Goal: Task Accomplishment & Management: Use online tool/utility

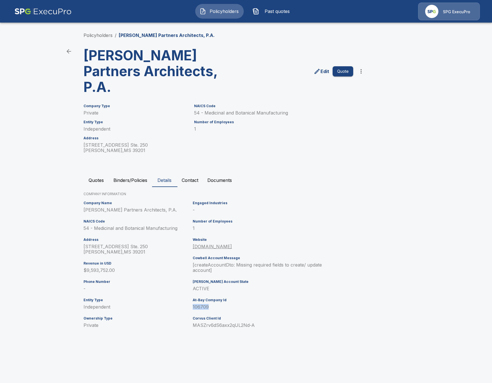
click at [128, 173] on button "Binders/Policies" at bounding box center [130, 180] width 43 height 14
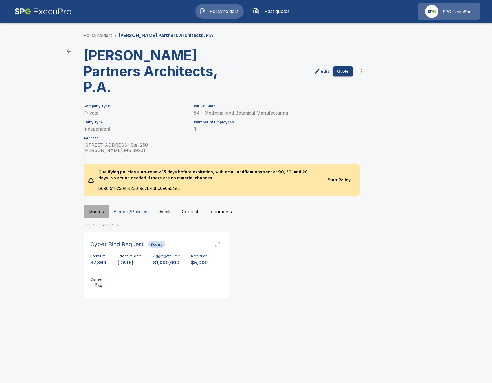
click at [101, 205] on button "Quotes" at bounding box center [95, 212] width 25 height 14
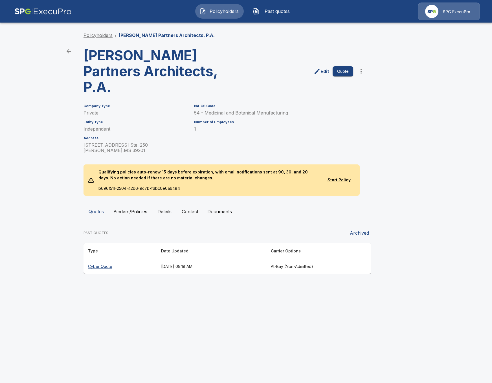
click at [101, 35] on link "Policyholders" at bounding box center [97, 35] width 29 height 6
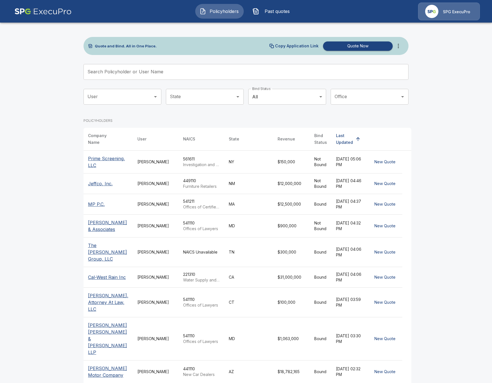
click at [399, 46] on icon "more" at bounding box center [397, 46] width 1 height 5
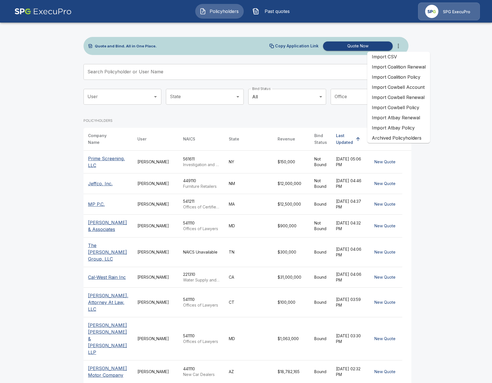
click at [414, 117] on li "Import Atbay Renewal" at bounding box center [398, 117] width 63 height 10
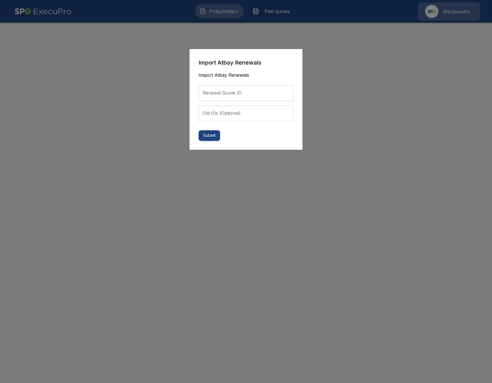
click at [235, 95] on input "Renewal Quote ID" at bounding box center [245, 93] width 95 height 16
paste input "**********"
type input "**********"
click at [214, 134] on button "Submit" at bounding box center [208, 135] width 21 height 10
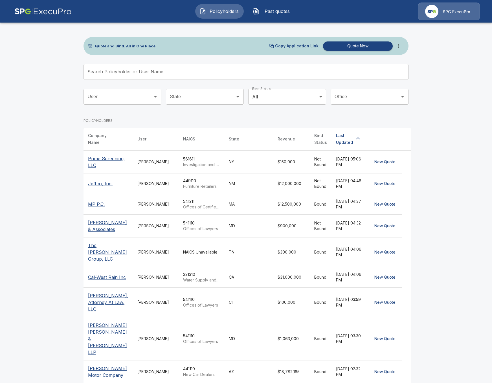
click at [278, 14] on span "Past quotes" at bounding box center [276, 11] width 31 height 7
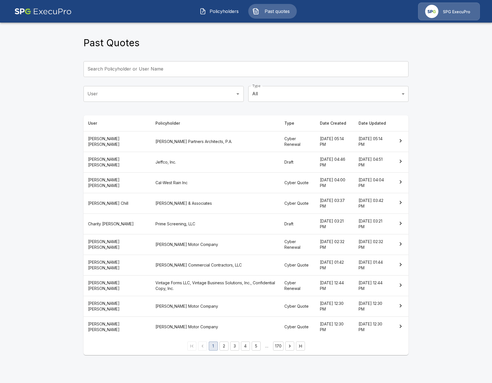
click at [209, 136] on th "[PERSON_NAME] Partners Architects, P.A." at bounding box center [215, 141] width 129 height 21
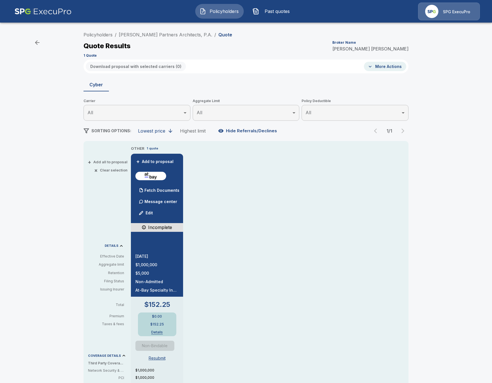
click at [208, 13] on span "Policyholders" at bounding box center [223, 11] width 31 height 7
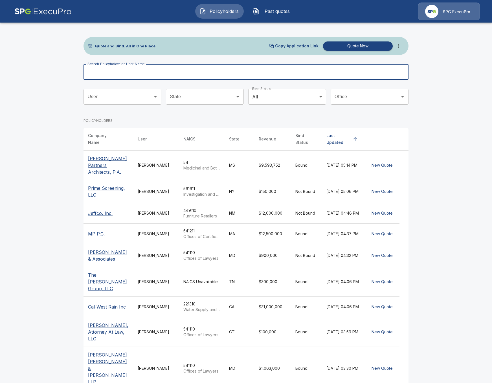
click at [202, 70] on input "Search Policyholder or User Name" at bounding box center [242, 72] width 319 height 16
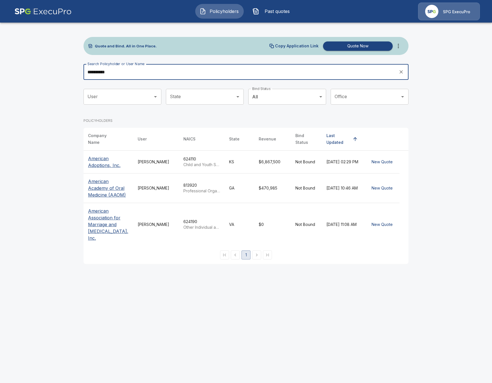
type input "**********"
click at [107, 160] on p "American Adoptions, Inc." at bounding box center [108, 162] width 41 height 14
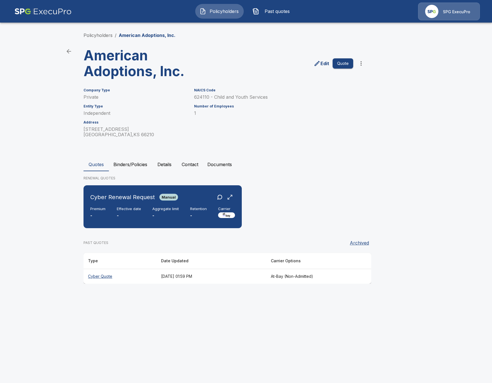
click at [120, 273] on th "Cyber Quote" at bounding box center [119, 276] width 73 height 15
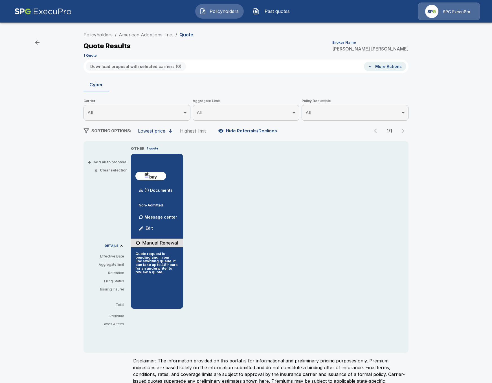
click at [149, 38] on li "American Adoptions, Inc." at bounding box center [146, 34] width 54 height 7
click at [149, 36] on link "American Adoptions, Inc." at bounding box center [146, 35] width 54 height 6
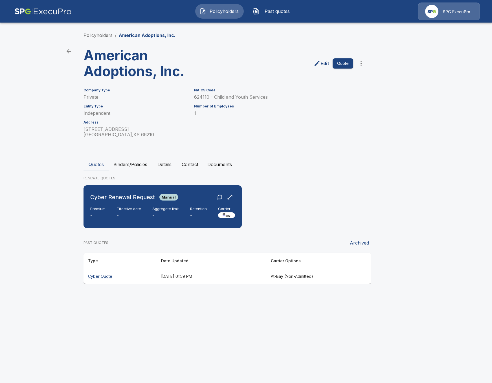
click at [136, 170] on button "Binders/Policies" at bounding box center [130, 165] width 43 height 14
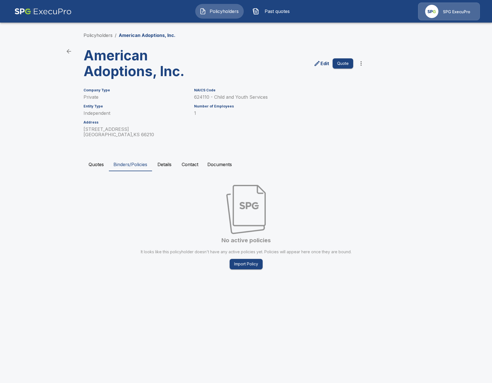
click at [162, 169] on button "Details" at bounding box center [164, 165] width 25 height 14
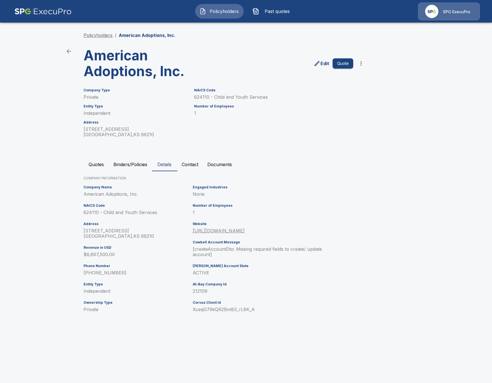
click at [102, 37] on link "Policyholders" at bounding box center [97, 35] width 29 height 6
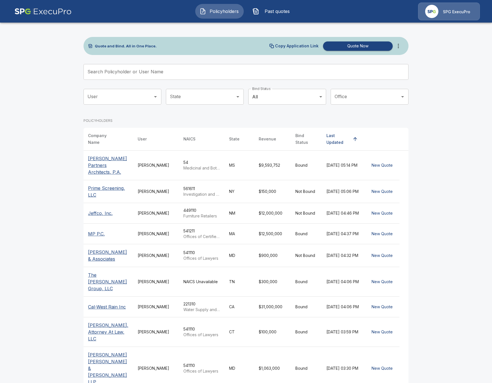
click at [399, 46] on icon "more" at bounding box center [398, 46] width 7 height 7
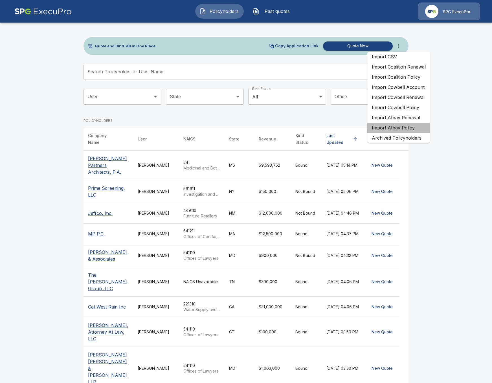
click at [410, 128] on li "Import Atbay Policy" at bounding box center [398, 128] width 63 height 10
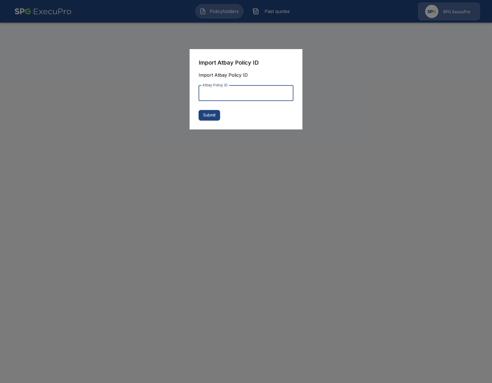
click at [225, 93] on input "Atbay Policy ID" at bounding box center [245, 93] width 95 height 16
paste input "**********"
type input "**********"
click at [211, 117] on button "Submit" at bounding box center [208, 115] width 21 height 10
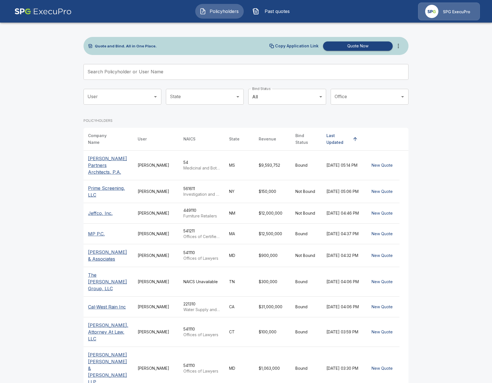
click at [284, 17] on button "Past quotes" at bounding box center [272, 11] width 48 height 15
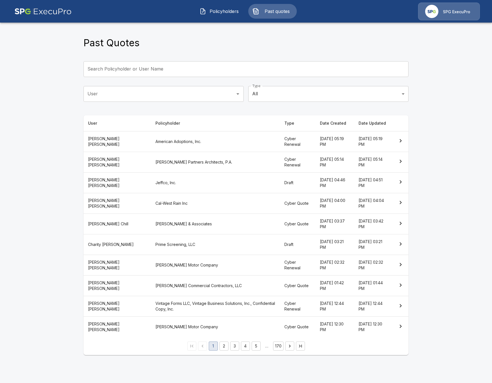
click at [169, 147] on th "American Adoptions, Inc." at bounding box center [215, 141] width 129 height 21
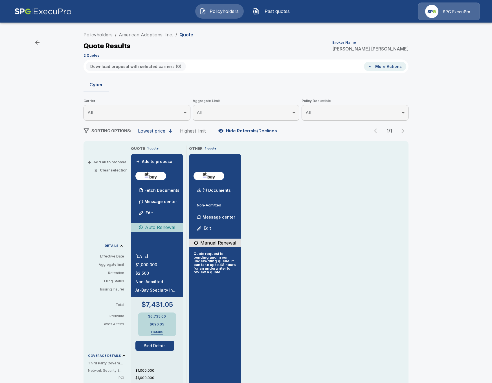
click at [152, 34] on link "American Adoptions, Inc." at bounding box center [146, 35] width 54 height 6
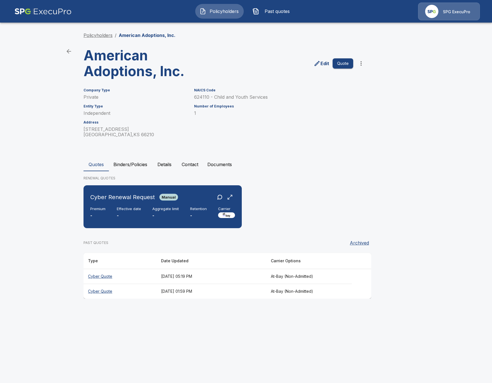
click at [98, 35] on link "Policyholders" at bounding box center [97, 35] width 29 height 6
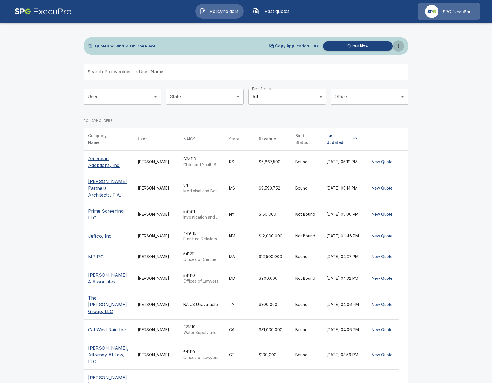
click at [395, 50] on button "more" at bounding box center [397, 45] width 11 height 11
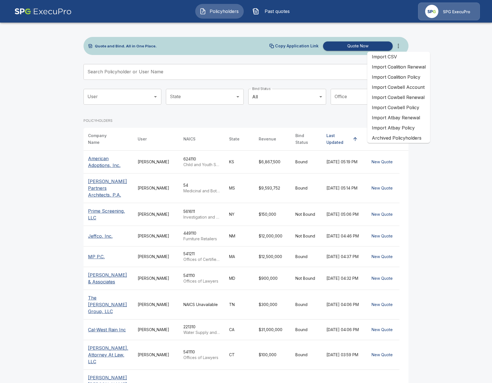
click at [412, 120] on li "Import Atbay Renewal" at bounding box center [398, 117] width 63 height 10
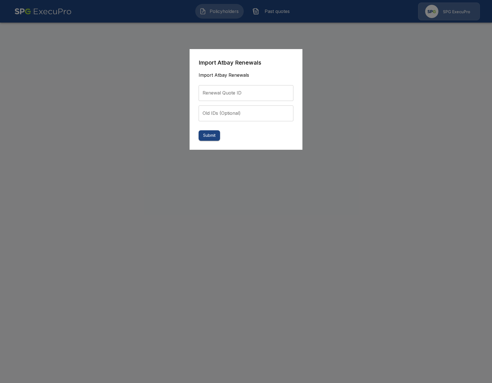
click at [215, 95] on input "Renewal Quote ID" at bounding box center [245, 93] width 95 height 16
paste input "**********"
type input "**********"
click at [207, 132] on button "Submit" at bounding box center [208, 135] width 21 height 10
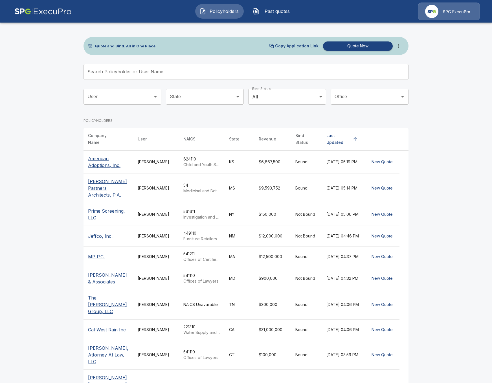
click at [273, 5] on button "Past quotes" at bounding box center [272, 11] width 48 height 15
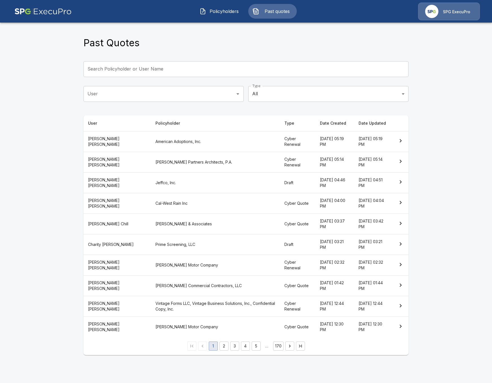
click at [182, 142] on th "American Adoptions, Inc." at bounding box center [215, 141] width 129 height 21
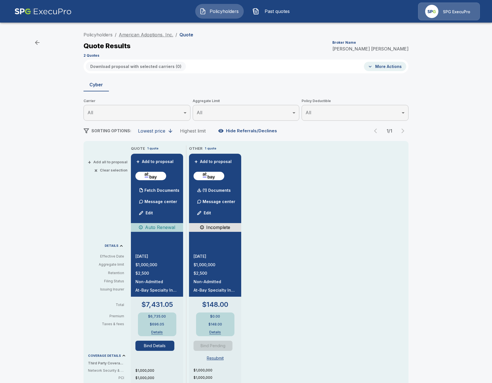
click at [156, 36] on link "American Adoptions, Inc." at bounding box center [146, 35] width 54 height 6
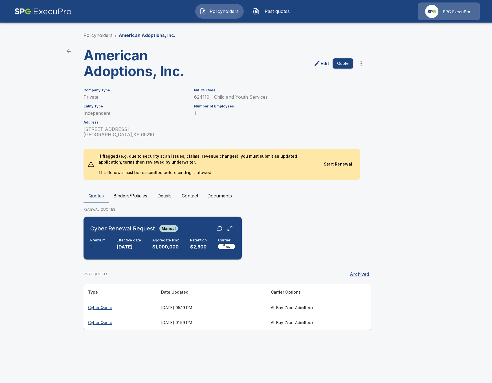
click at [155, 249] on p "$1,000,000" at bounding box center [165, 247] width 26 height 6
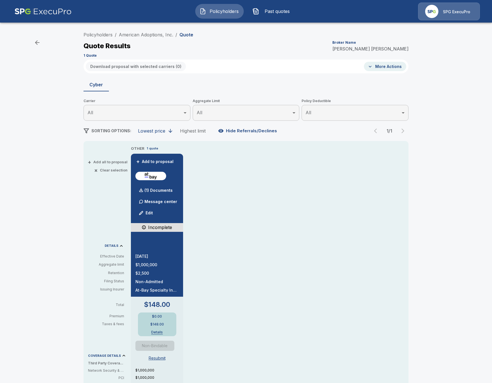
click at [40, 215] on div "Policyholders / American Adoptions, Inc. / Quote Quote Results Broker Name Tric…" at bounding box center [246, 298] width 492 height 543
click at [147, 190] on p "(1) Documents" at bounding box center [158, 190] width 28 height 4
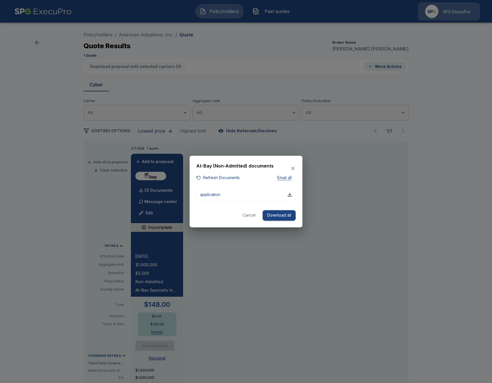
click at [222, 179] on button "Refresh Documents" at bounding box center [217, 177] width 43 height 7
click at [332, 197] on div at bounding box center [246, 191] width 492 height 383
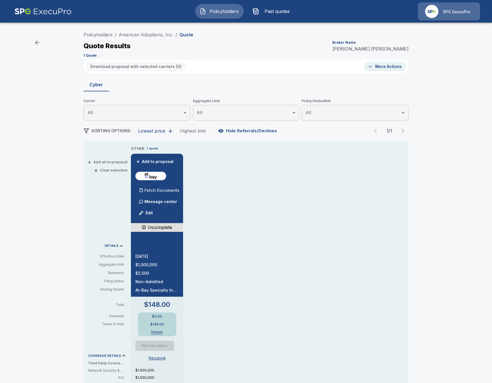
click at [164, 191] on p "Fetch Documents" at bounding box center [161, 190] width 35 height 4
click at [279, 200] on div "OTHER 1 quote + Add to proposal Fetch Documents Message center Edit Incomplete …" at bounding box center [269, 329] width 277 height 368
click at [147, 34] on link "American Adoptions, Inc." at bounding box center [146, 35] width 54 height 6
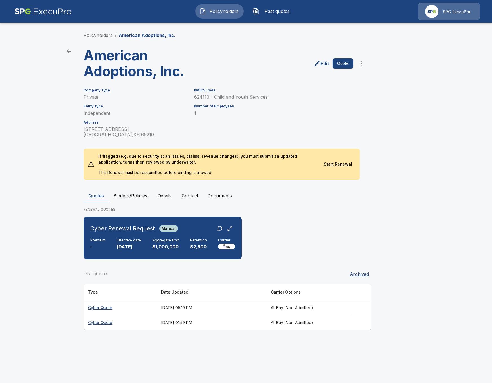
click at [125, 201] on button "Binders/Policies" at bounding box center [130, 196] width 43 height 14
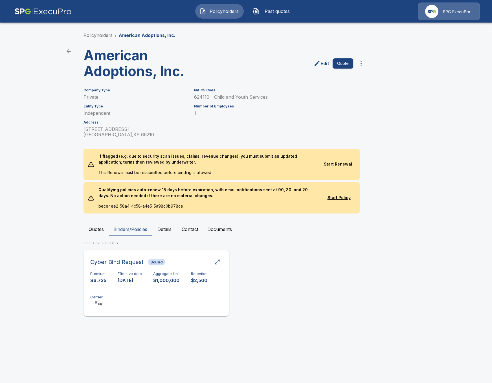
click at [150, 281] on div "Premium $6,735 Effective date 10/29/2024 Aggregate limit $1,000,000 Retention $…" at bounding box center [156, 289] width 132 height 36
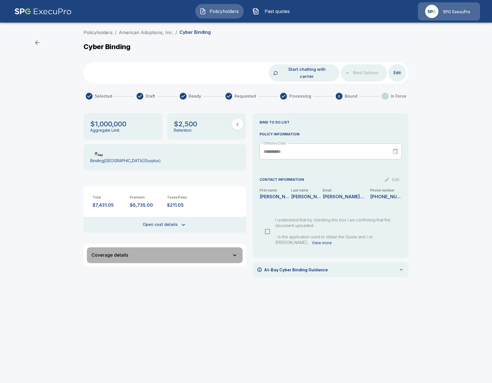
click at [158, 251] on button "Coverage details" at bounding box center [165, 255] width 156 height 16
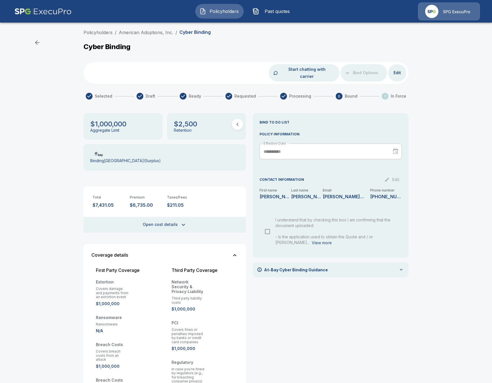
click at [160, 253] on div "Coverage details" at bounding box center [161, 255] width 140 height 5
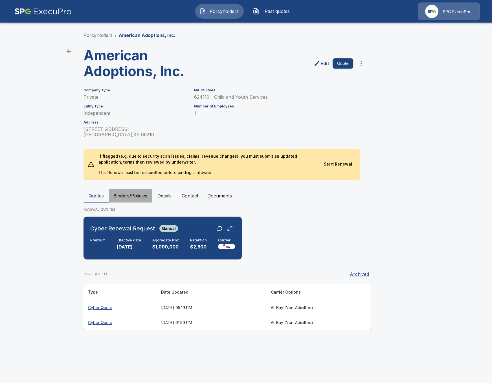
click at [134, 197] on button "Binders/Policies" at bounding box center [130, 196] width 43 height 14
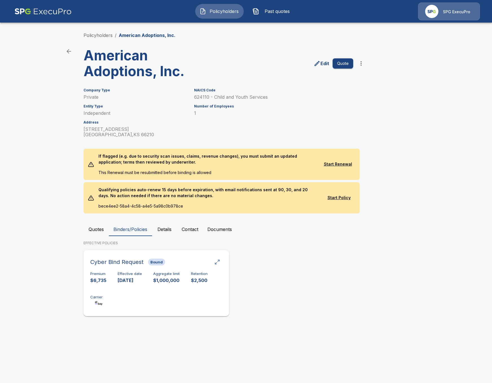
click at [217, 260] on div "button" at bounding box center [217, 262] width 6 height 6
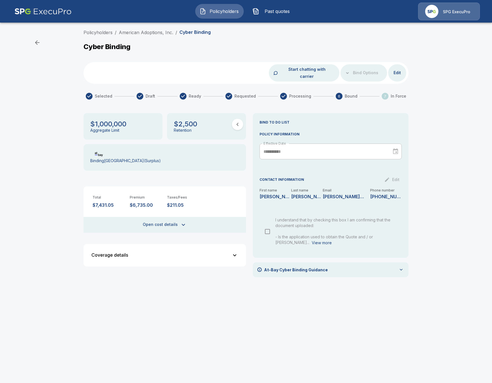
click at [199, 253] on div "Coverage details" at bounding box center [161, 255] width 140 height 5
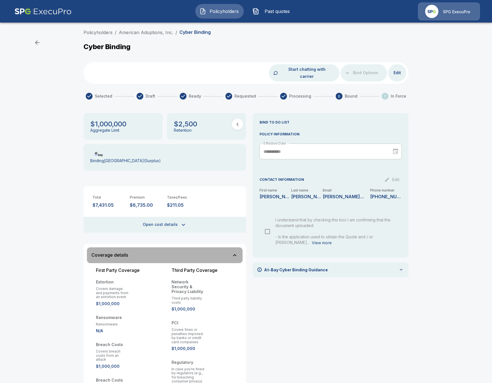
click at [213, 253] on div "Coverage details" at bounding box center [161, 255] width 140 height 5
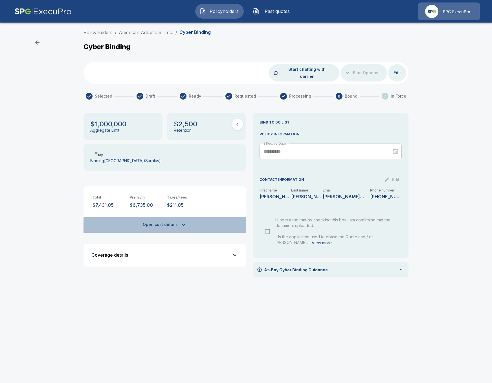
click at [183, 223] on button "Open cost details" at bounding box center [164, 225] width 162 height 16
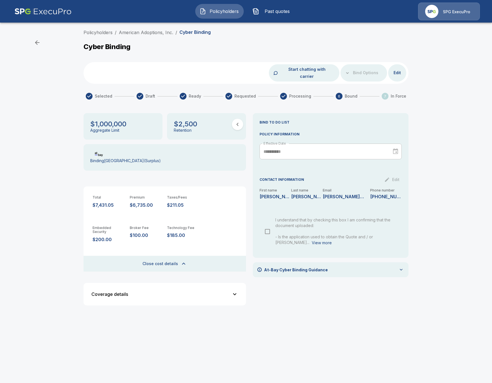
click at [191, 258] on button "Close cost details" at bounding box center [164, 264] width 162 height 16
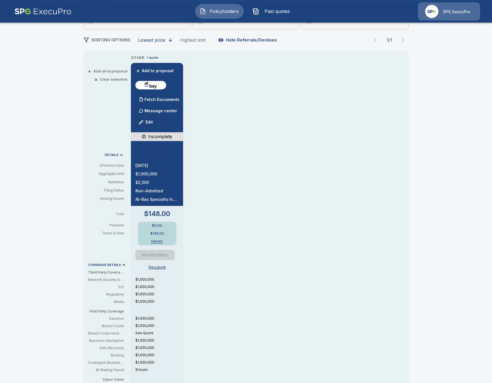
scroll to position [97, 0]
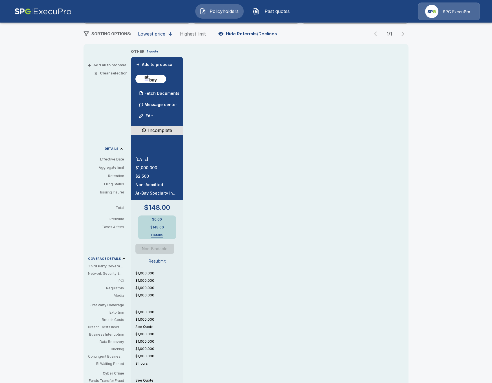
click at [48, 161] on div "Policyholders / American Adoptions, Inc. / Quote Quote Results Broker Name [PER…" at bounding box center [246, 201] width 492 height 543
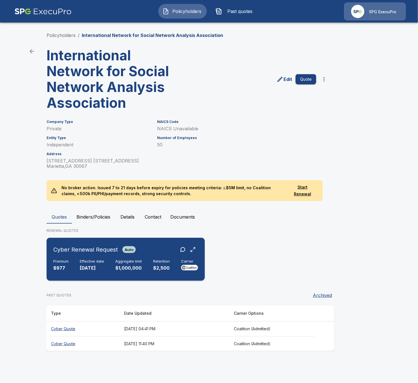
click at [156, 262] on h6 "Retention" at bounding box center [161, 261] width 17 height 5
